Goal: Task Accomplishment & Management: Use online tool/utility

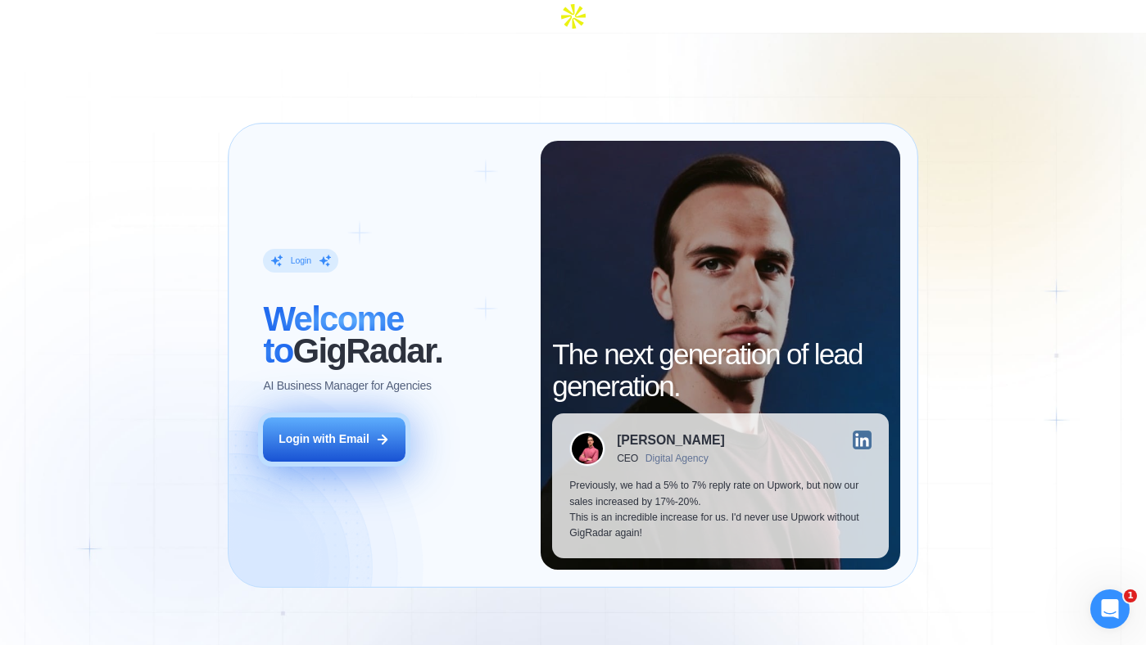
click at [358, 432] on div "Login with Email" at bounding box center [323, 440] width 91 height 16
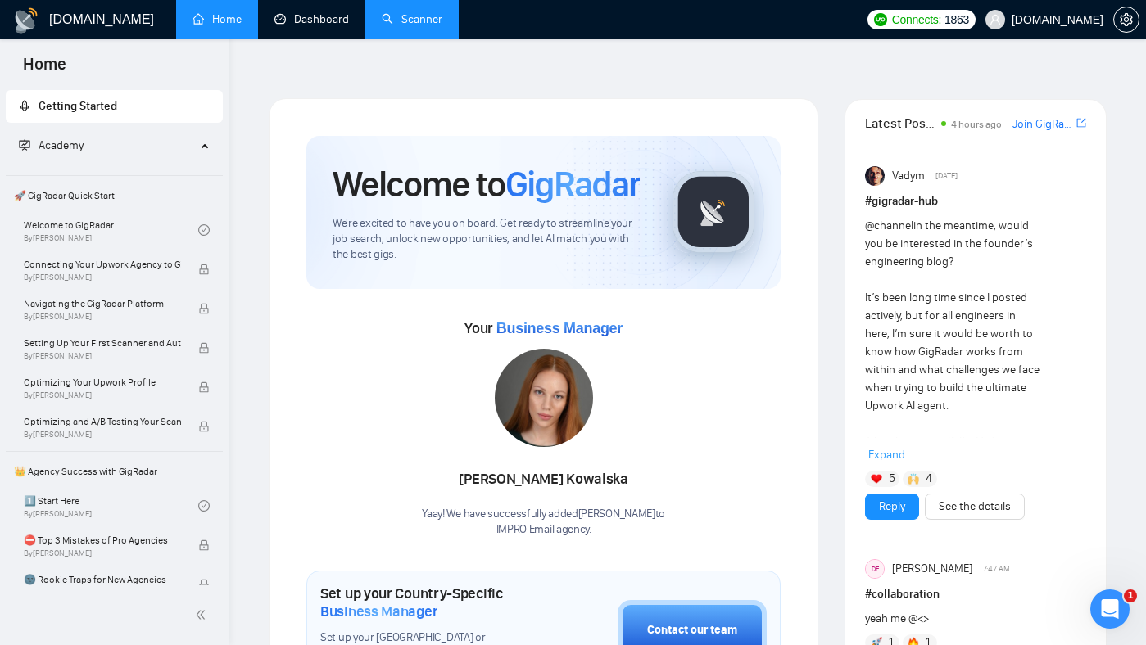
click at [315, 25] on link "Dashboard" at bounding box center [311, 19] width 75 height 14
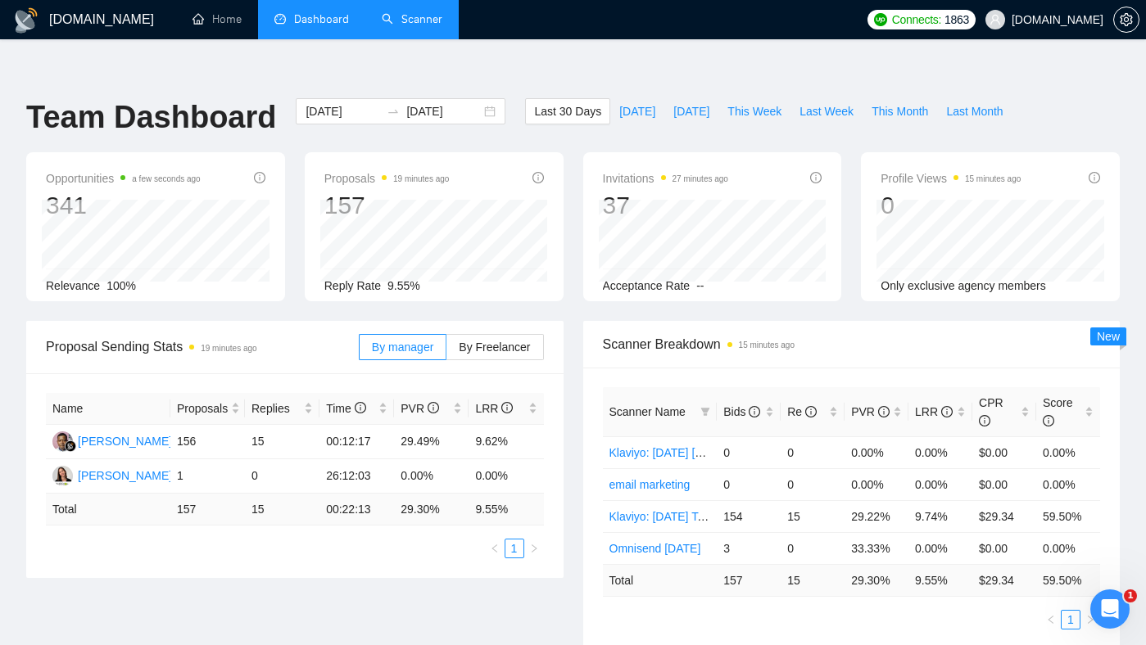
click at [419, 22] on link "Scanner" at bounding box center [412, 19] width 61 height 14
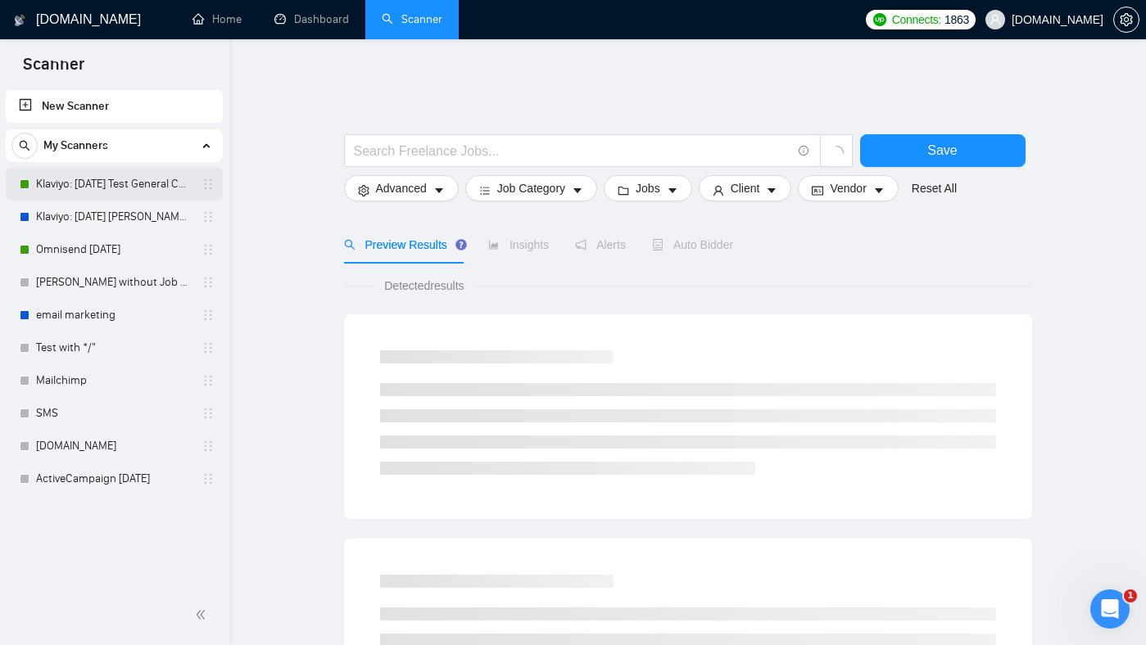
click at [134, 184] on link "Klaviyo: [DATE] Test General Cover" at bounding box center [114, 184] width 156 height 33
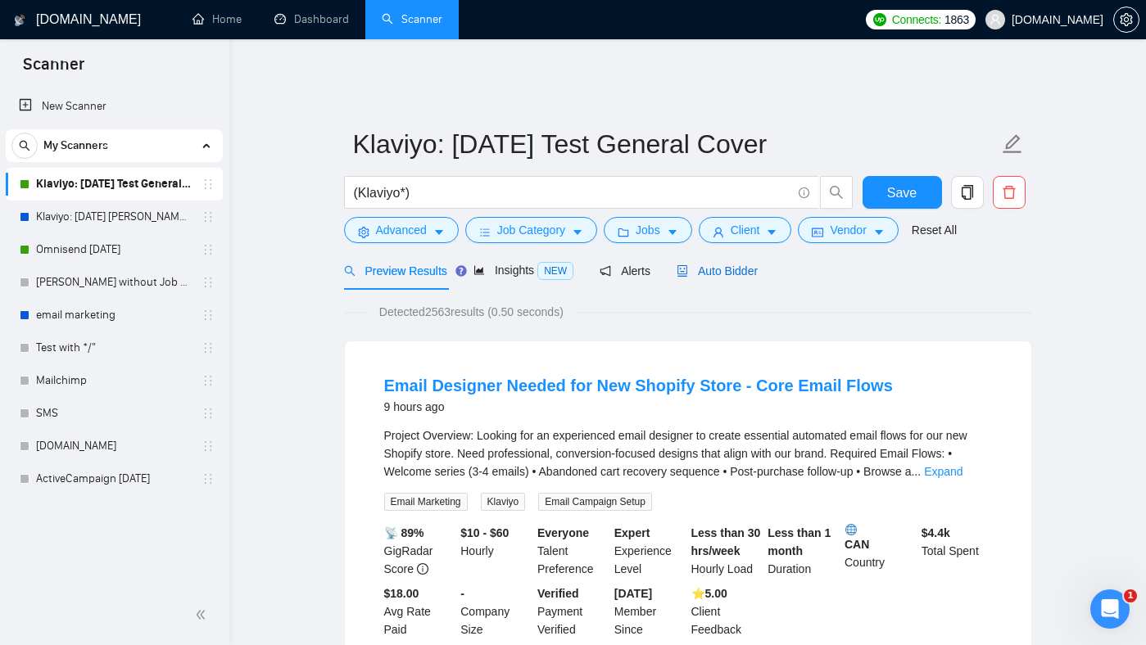
click at [732, 265] on span "Auto Bidder" at bounding box center [717, 271] width 81 height 13
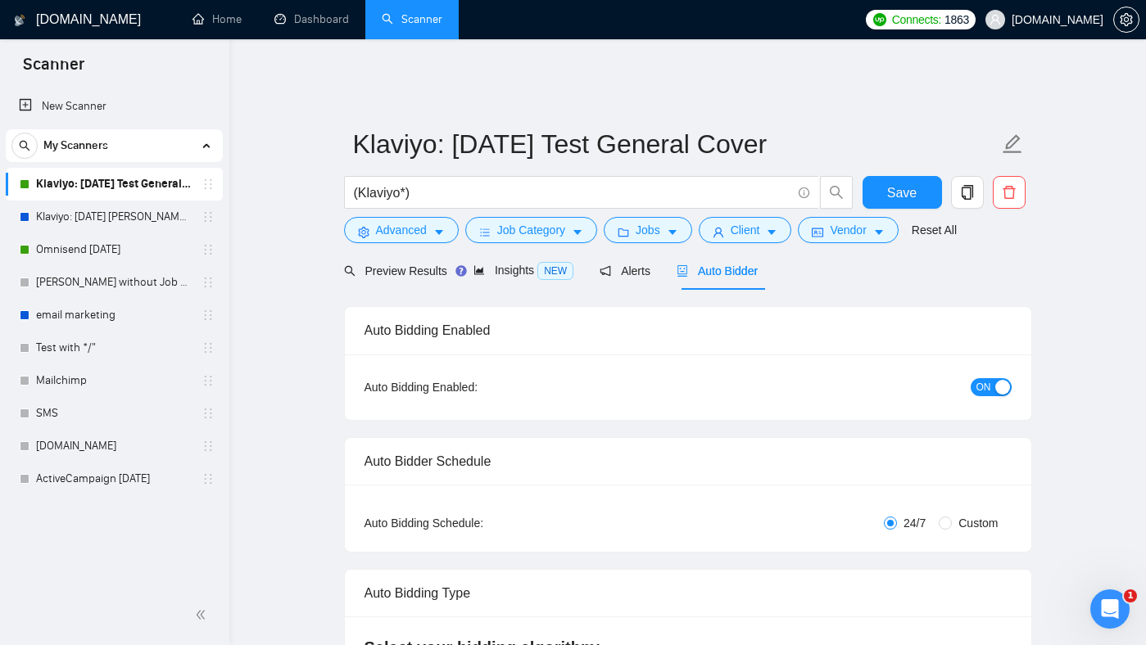
radio input "false"
radio input "true"
checkbox input "true"
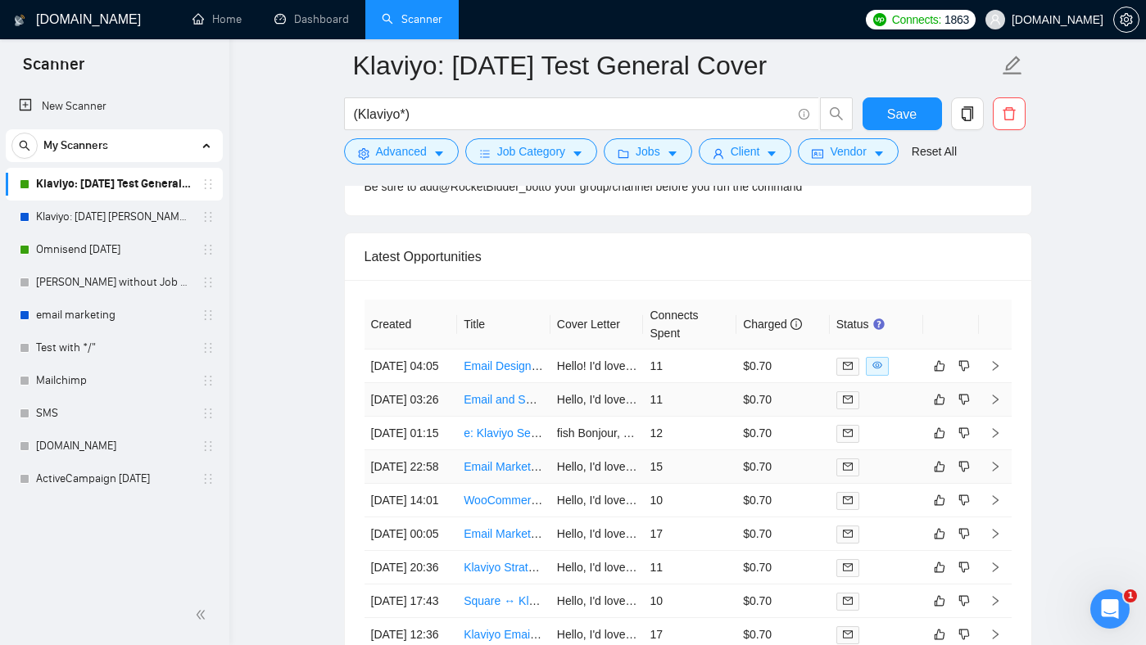
scroll to position [4523, 0]
